Goal: Task Accomplishment & Management: Manage account settings

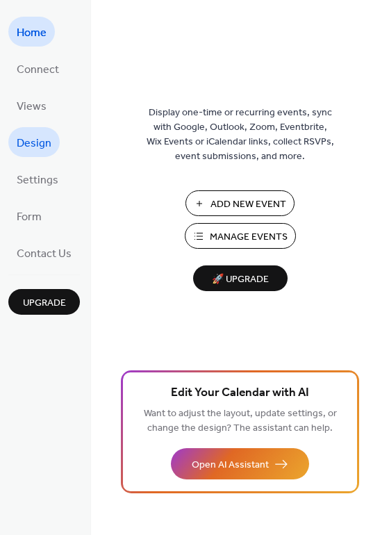
click at [35, 143] on span "Design" at bounding box center [34, 144] width 35 height 22
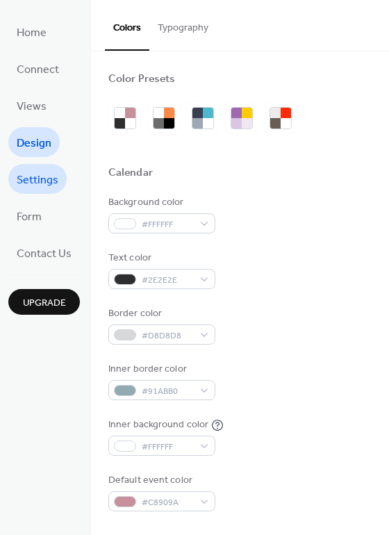
click at [56, 179] on span "Settings" at bounding box center [38, 180] width 42 height 22
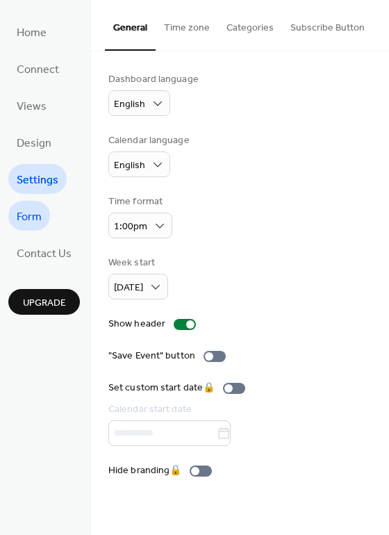
click at [35, 210] on span "Form" at bounding box center [29, 217] width 25 height 22
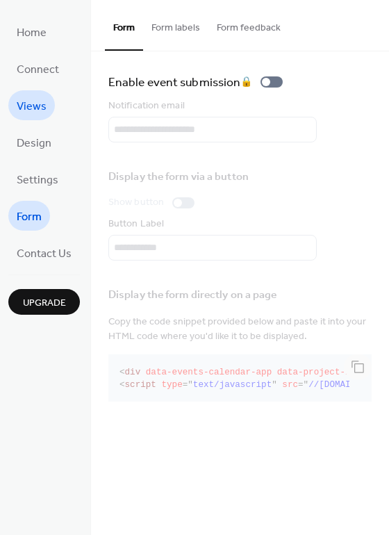
click at [33, 110] on span "Views" at bounding box center [32, 107] width 30 height 22
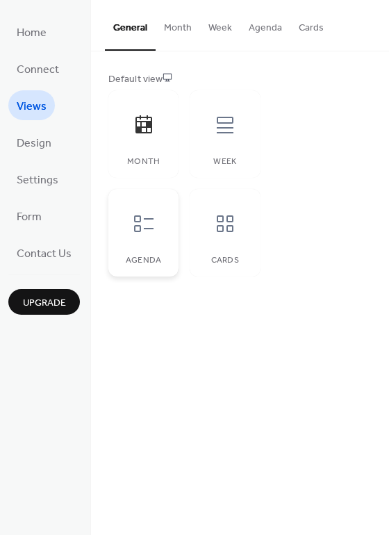
click at [160, 222] on div at bounding box center [144, 224] width 42 height 42
click at [37, 34] on span "Home" at bounding box center [32, 33] width 30 height 22
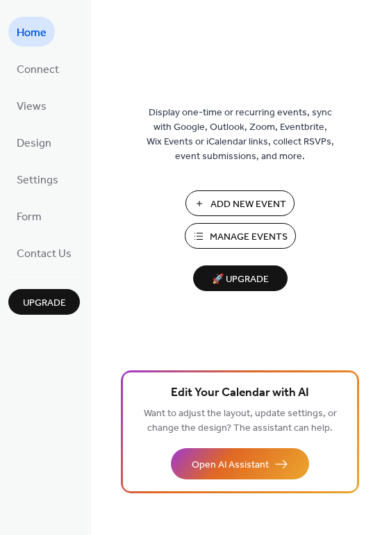
click at [245, 239] on span "Manage Events" at bounding box center [249, 237] width 78 height 15
click at [32, 144] on span "Design" at bounding box center [34, 144] width 35 height 22
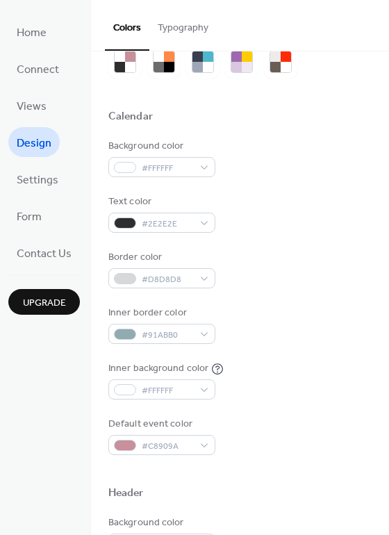
scroll to position [69, 0]
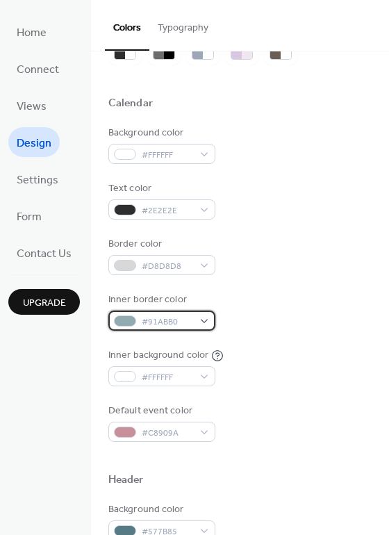
click at [199, 317] on div "#91ABB0" at bounding box center [161, 320] width 107 height 20
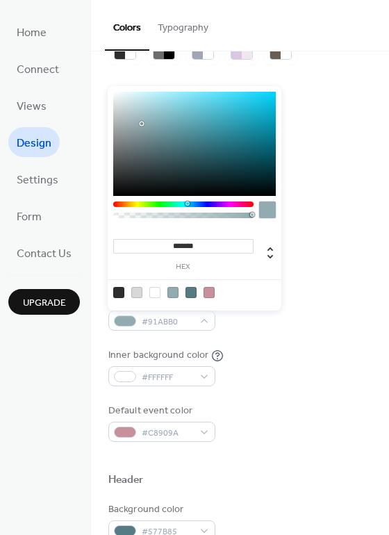
click at [208, 294] on div at bounding box center [208, 292] width 11 height 11
type input "*******"
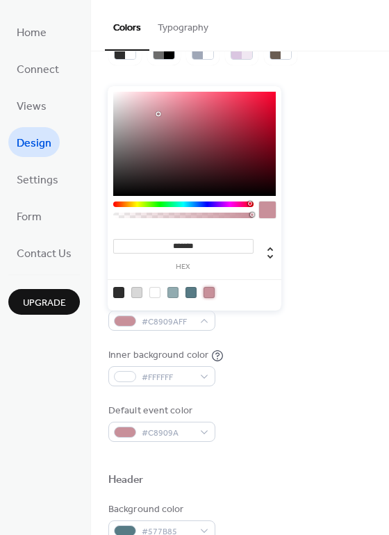
click at [260, 346] on div "Background color #FFFFFF Text color #2E2E2E Border color #D8D8D8 Inner border c…" at bounding box center [239, 284] width 263 height 316
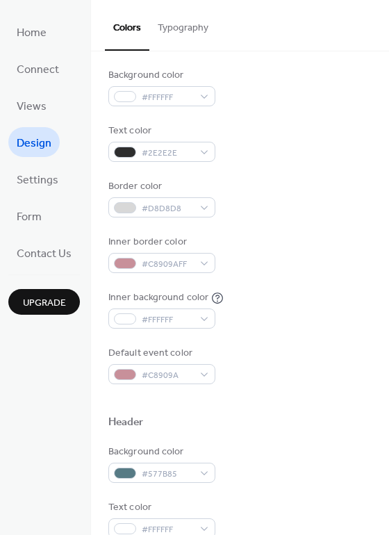
scroll to position [139, 0]
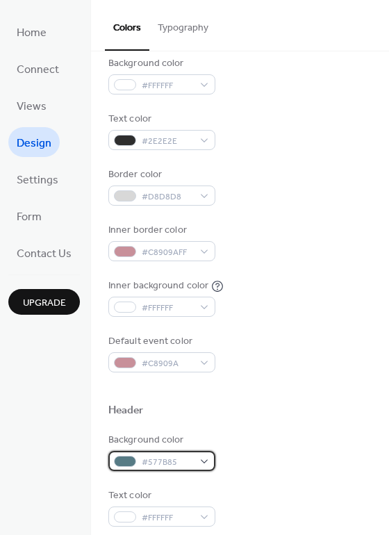
click at [201, 458] on div "#577B85" at bounding box center [161, 461] width 107 height 20
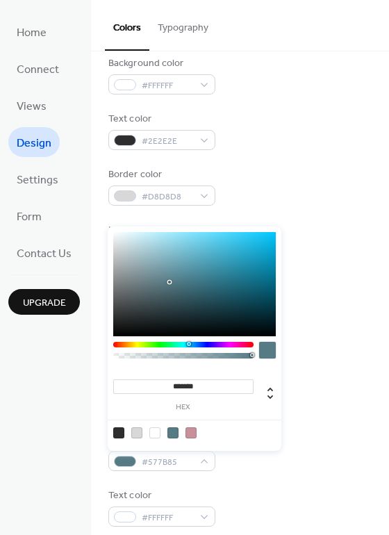
click at [273, 349] on div at bounding box center [267, 350] width 17 height 17
click at [269, 349] on div at bounding box center [267, 350] width 17 height 17
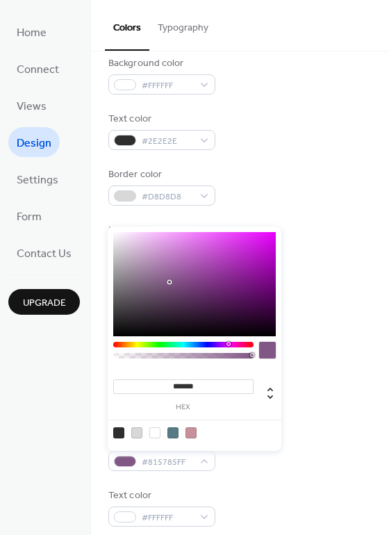
drag, startPoint x: 187, startPoint y: 342, endPoint x: 228, endPoint y: 346, distance: 40.5
click at [228, 346] on div at bounding box center [183, 345] width 140 height 6
drag, startPoint x: 169, startPoint y: 281, endPoint x: 198, endPoint y: 246, distance: 45.9
click at [198, 246] on div at bounding box center [197, 245] width 3 height 3
type input "*******"
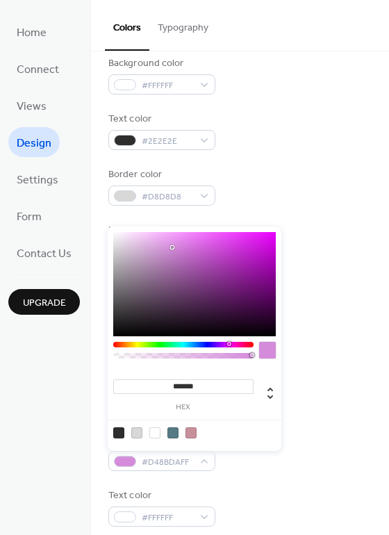
drag, startPoint x: 197, startPoint y: 244, endPoint x: 171, endPoint y: 247, distance: 25.8
click at [171, 247] on div at bounding box center [172, 247] width 3 height 3
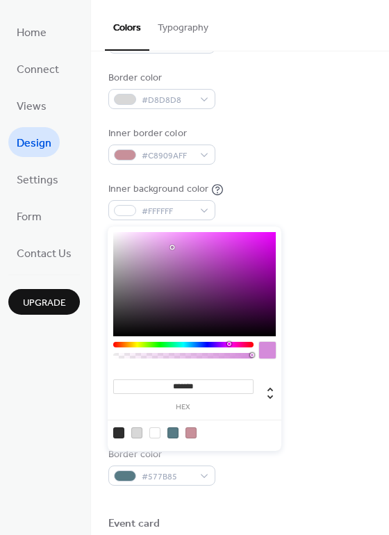
scroll to position [347, 0]
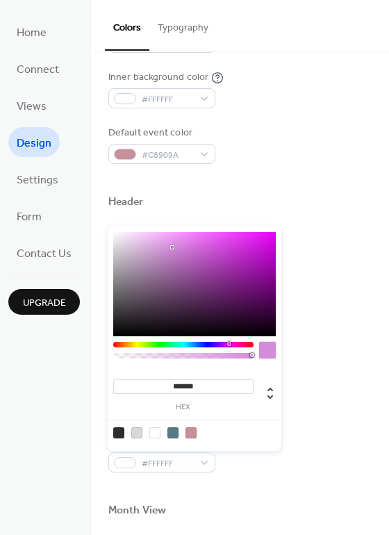
click at [313, 183] on div at bounding box center [239, 179] width 263 height 31
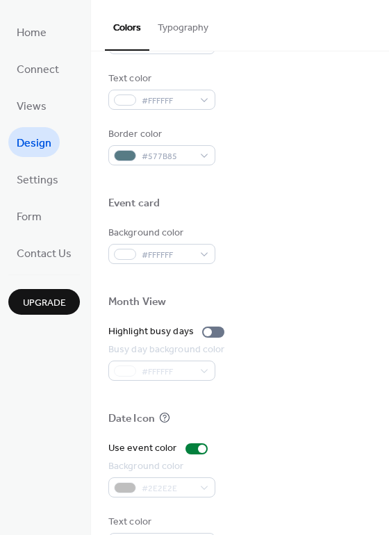
scroll to position [594, 0]
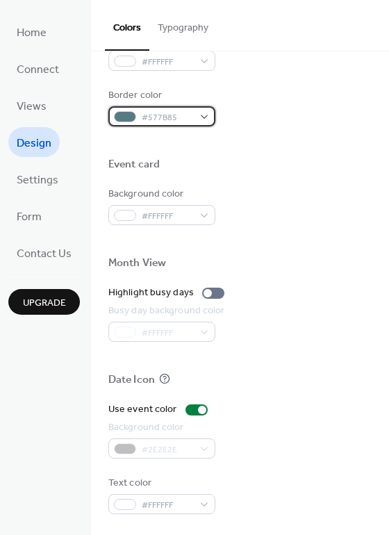
click at [173, 117] on span "#577B85" at bounding box center [167, 117] width 51 height 15
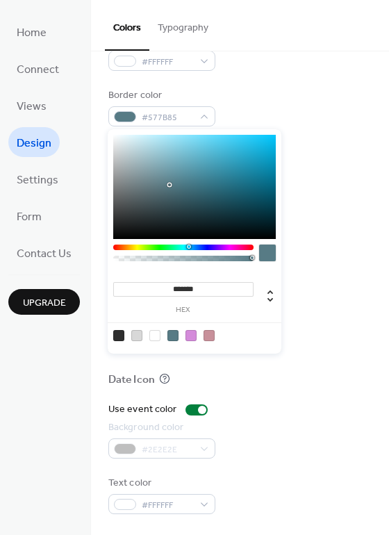
type input "*******"
click at [228, 247] on div at bounding box center [183, 247] width 140 height 6
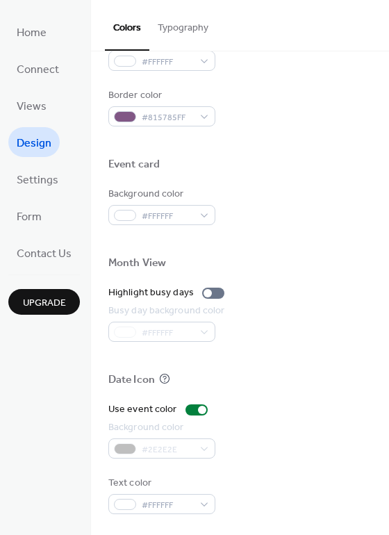
click at [322, 222] on div "Background color #FFFFFF" at bounding box center [239, 206] width 263 height 38
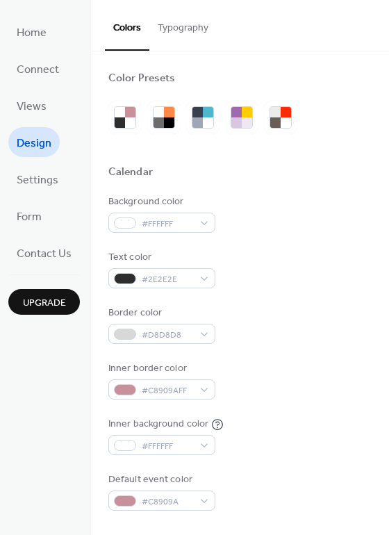
scroll to position [0, 0]
